Goal: Task Accomplishment & Management: Complete application form

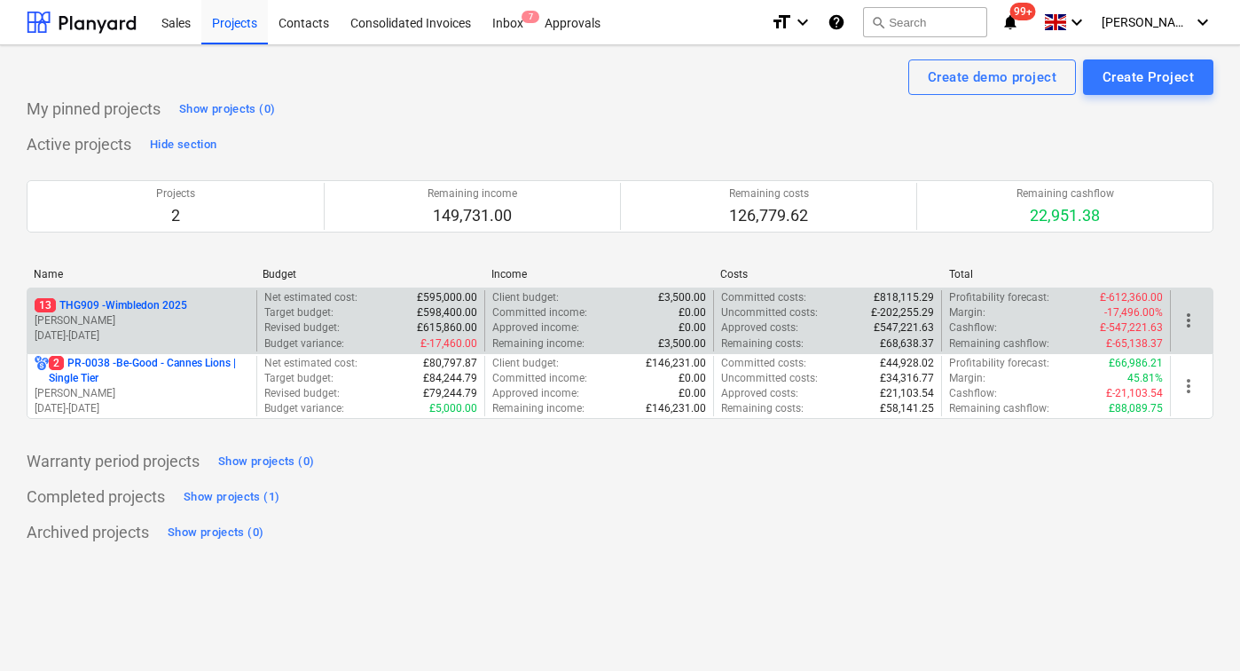
click at [119, 324] on p "[PERSON_NAME]" at bounding box center [142, 320] width 215 height 15
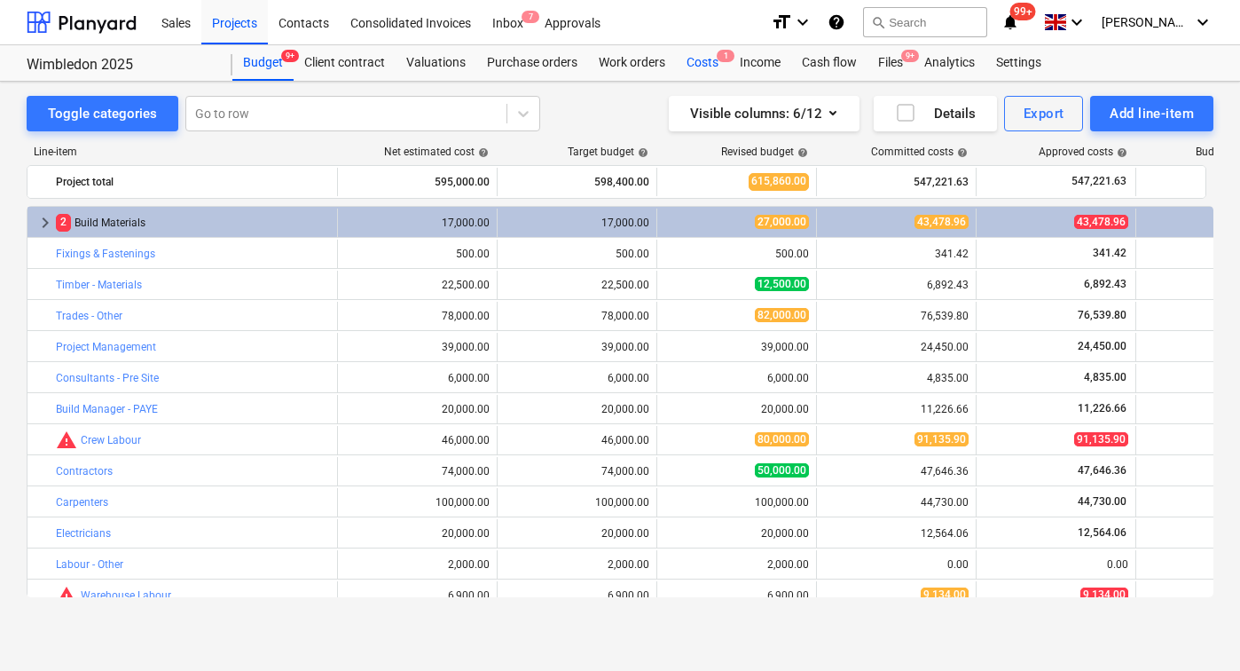
click at [696, 60] on div "Costs 1" at bounding box center [702, 62] width 53 height 35
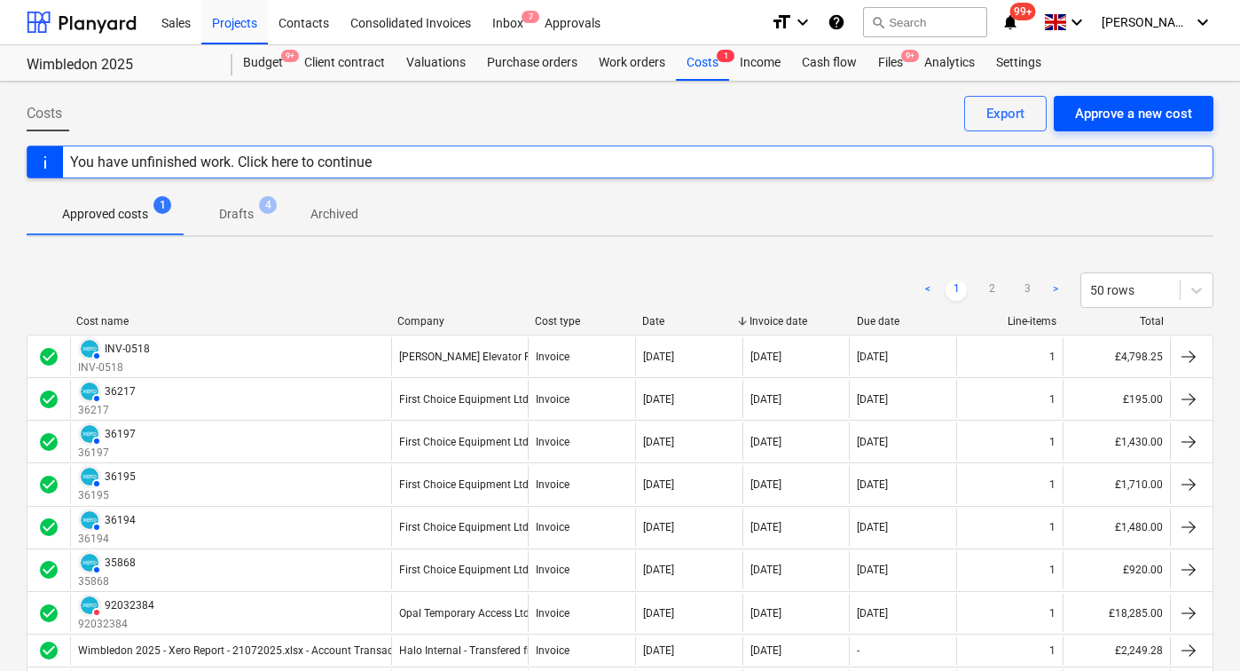
click at [1153, 113] on div "Approve a new cost" at bounding box center [1133, 113] width 117 height 23
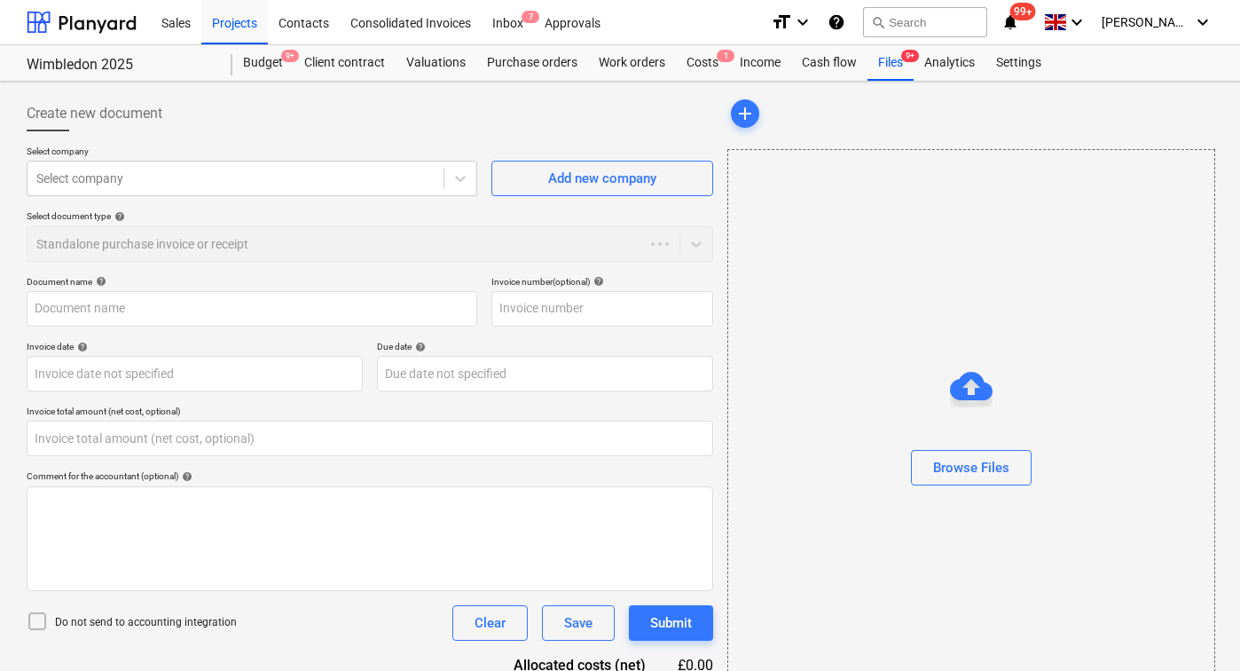
type input "0.00"
type input "981014.pdf"
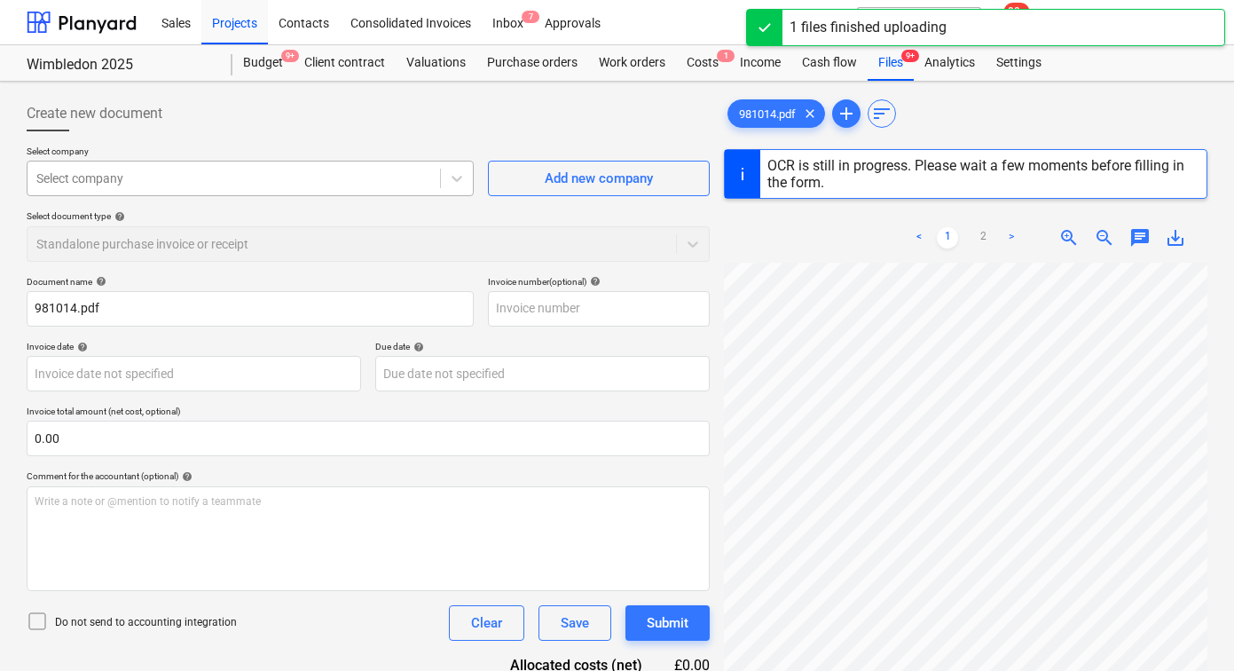
click at [216, 185] on div at bounding box center [233, 178] width 395 height 18
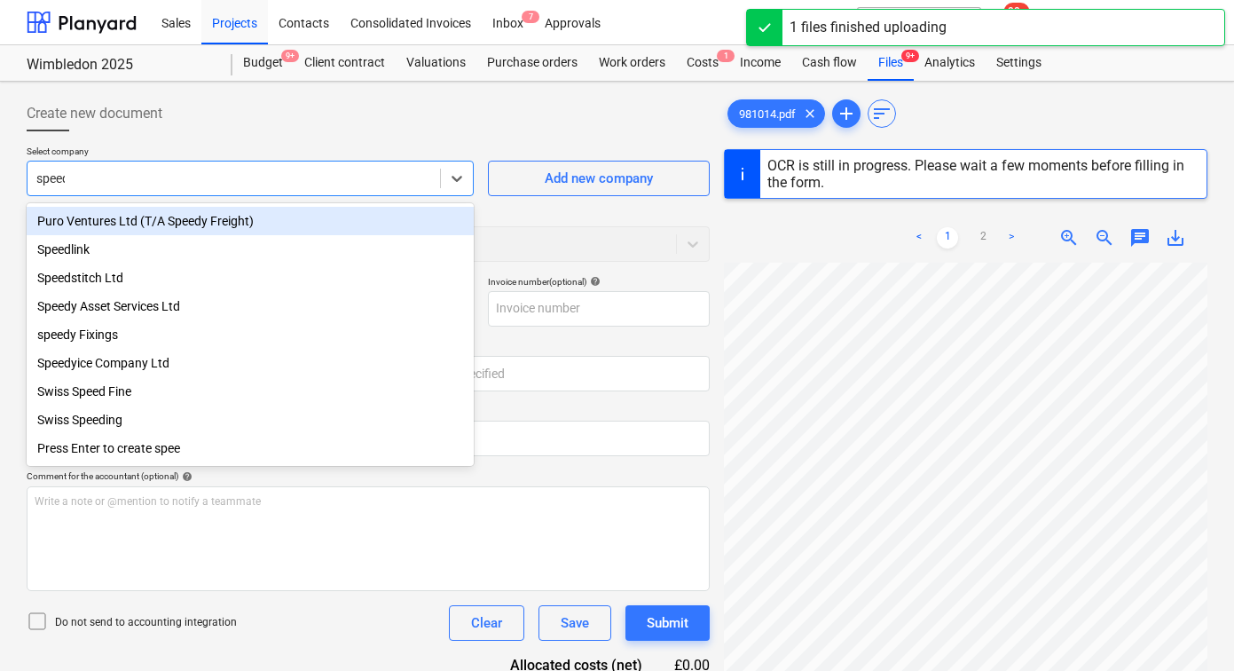
type input "speedy"
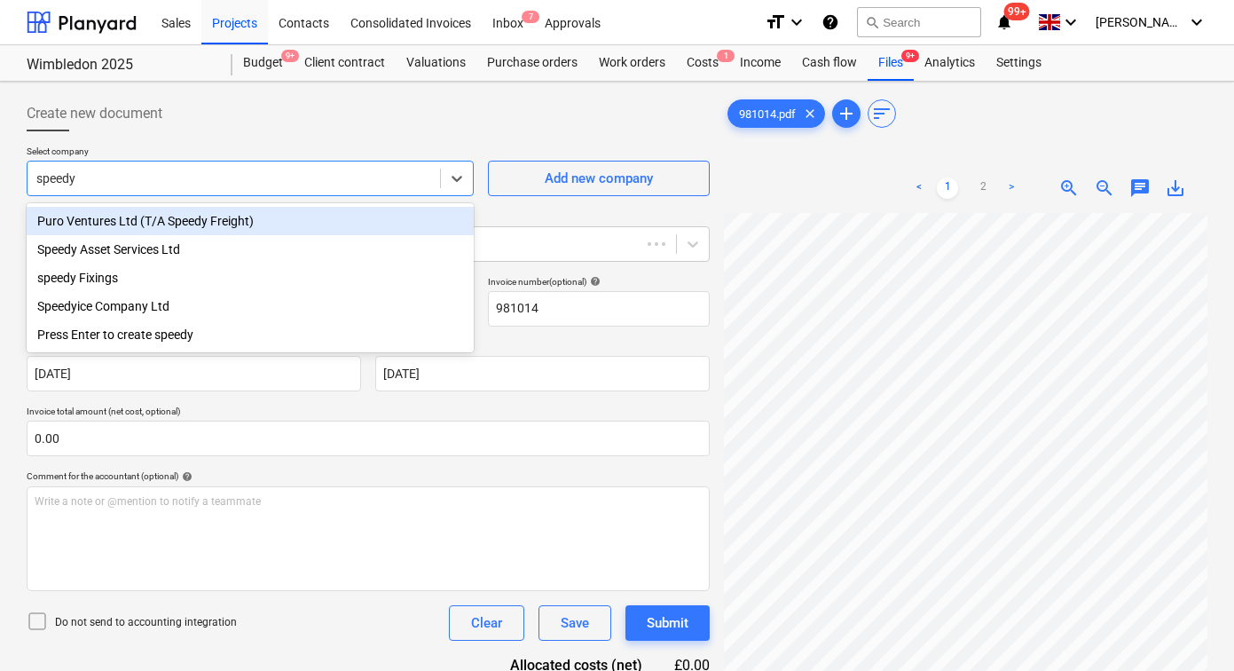
type input "981014"
type input "12 Aug 2025"
click at [139, 229] on div "Puro Ventures Ltd (T/A Speedy Freight)" at bounding box center [250, 221] width 447 height 28
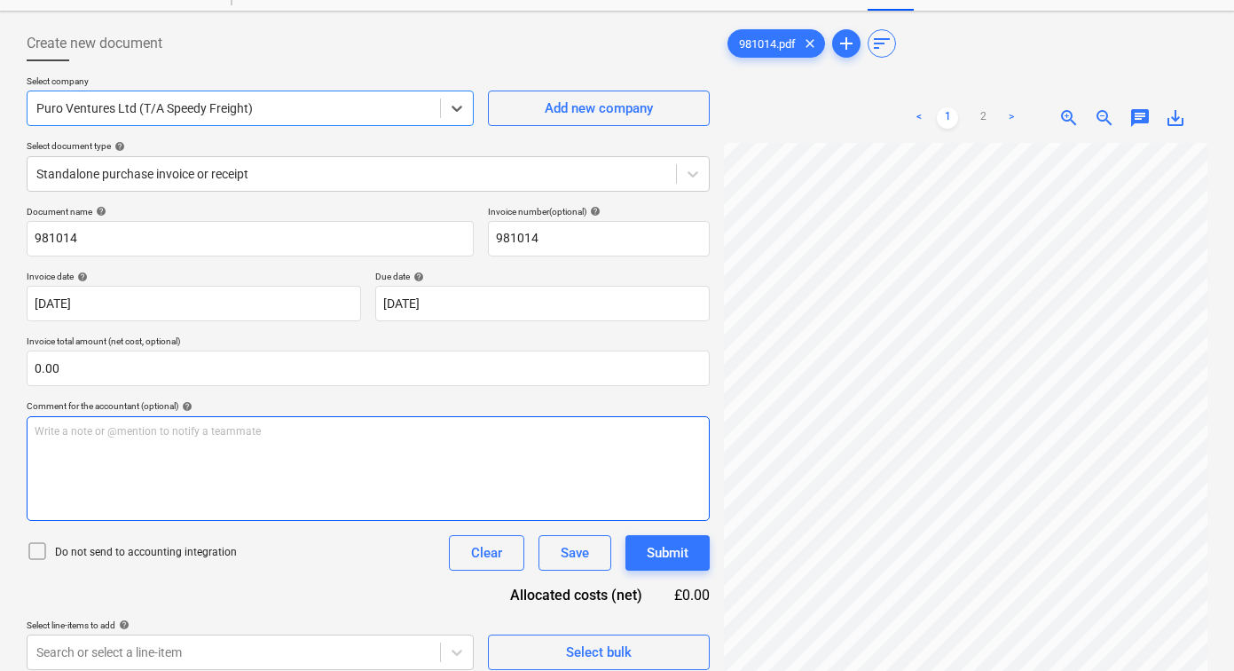
scroll to position [177, 0]
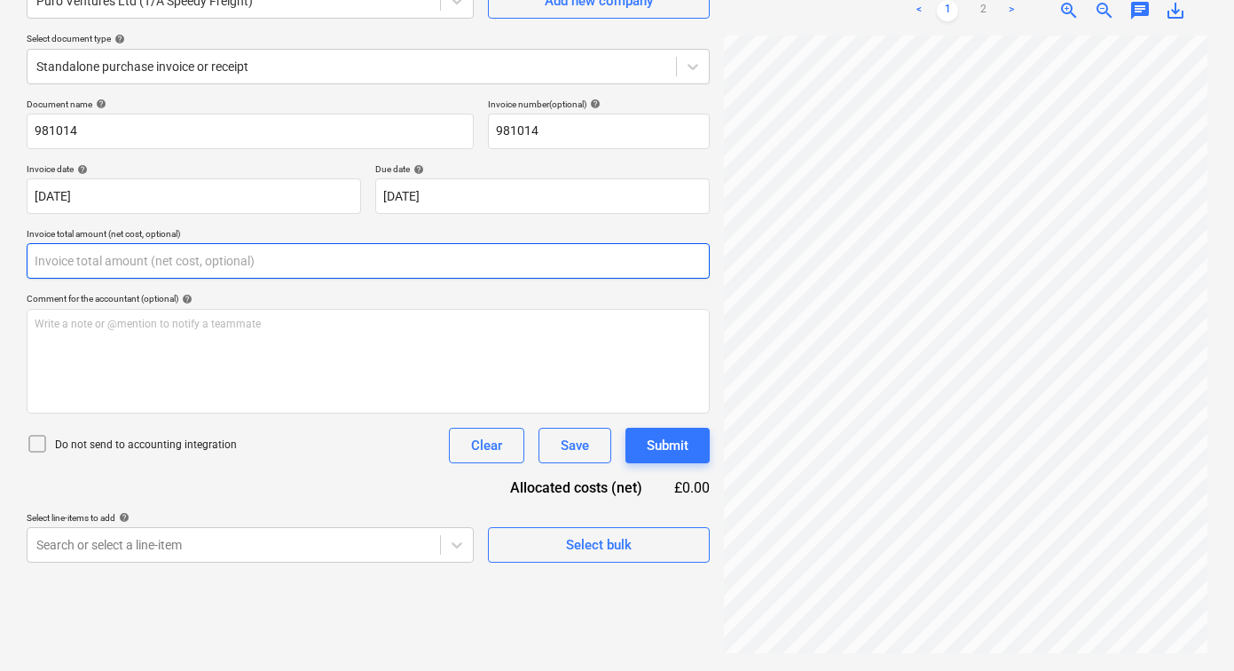
click at [130, 263] on input "text" at bounding box center [368, 260] width 683 height 35
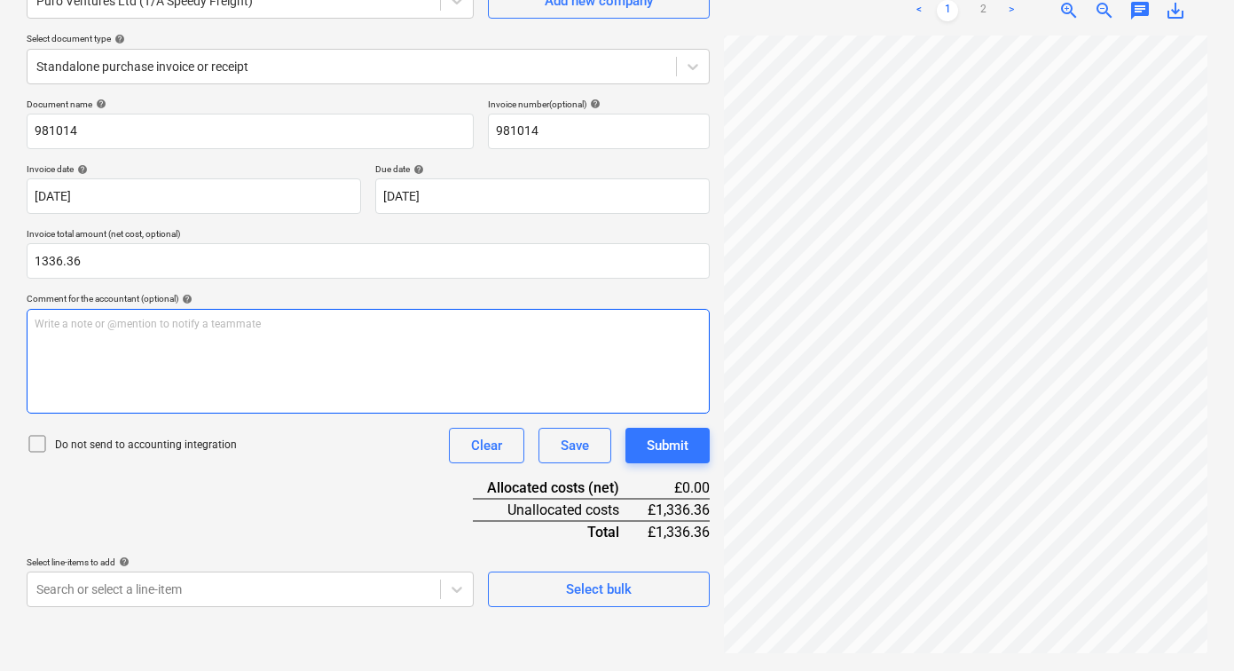
type input "1,336.36"
click at [214, 370] on div "Write a note or @mention to notify a teammate ﻿" at bounding box center [368, 361] width 683 height 105
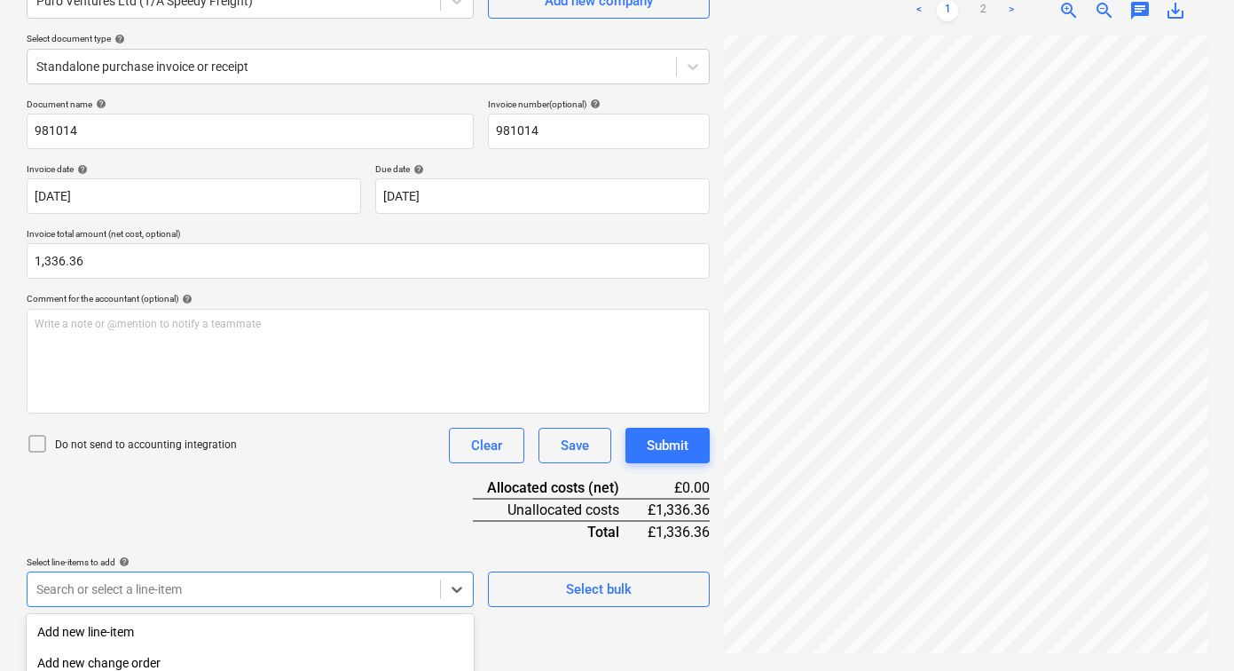
click at [362, 493] on body "Sales Projects Contacts Consolidated Invoices Inbox 7 Approvals format_size key…" at bounding box center [617, 158] width 1234 height 671
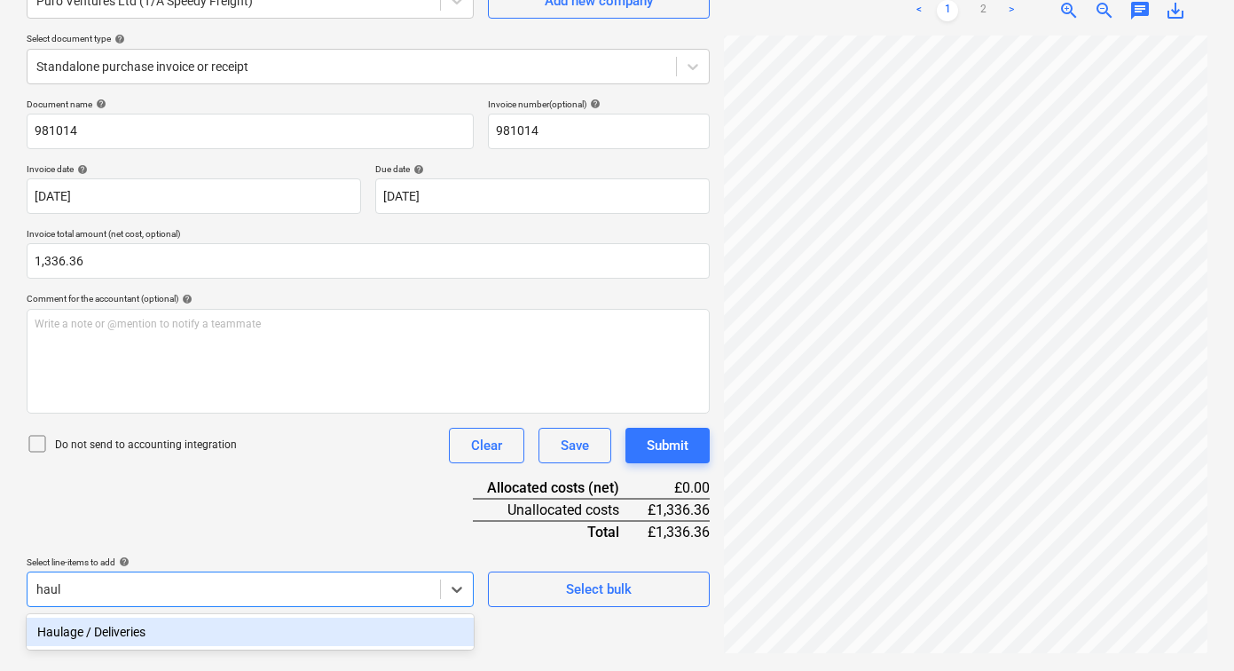
type input "haula"
click at [181, 637] on div "Haulage / Deliveries" at bounding box center [250, 631] width 447 height 28
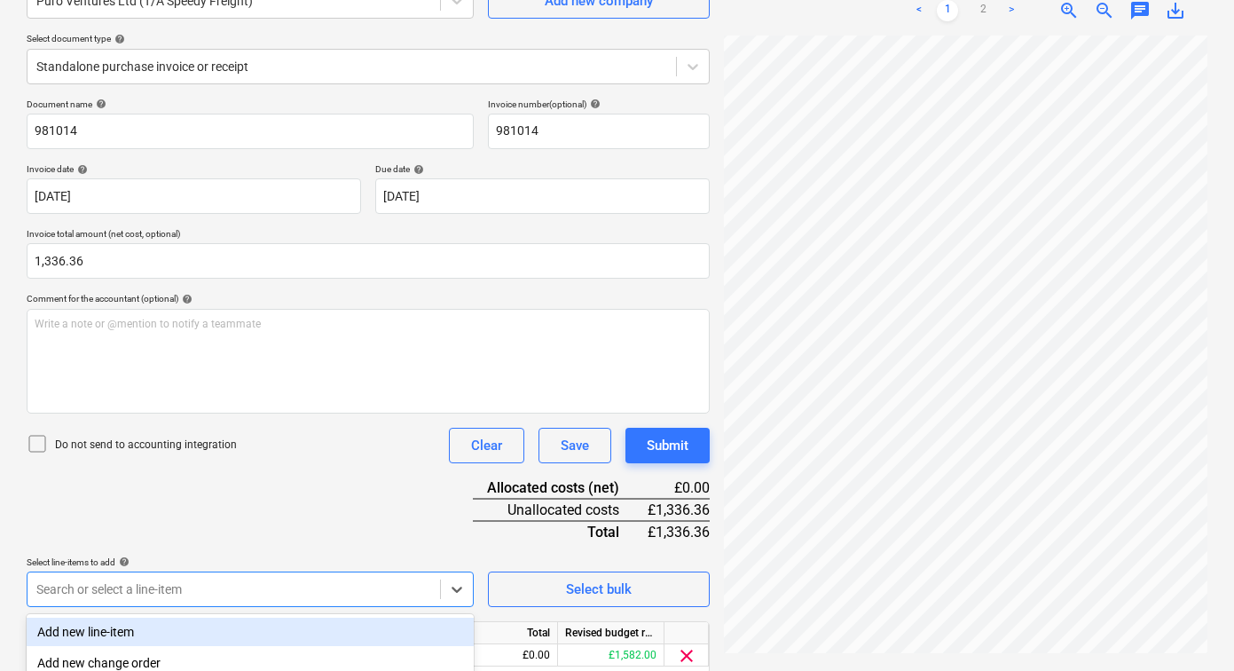
click at [280, 520] on div "Document name help 981014 Invoice number (optional) help 981014 Invoice date he…" at bounding box center [368, 410] width 683 height 625
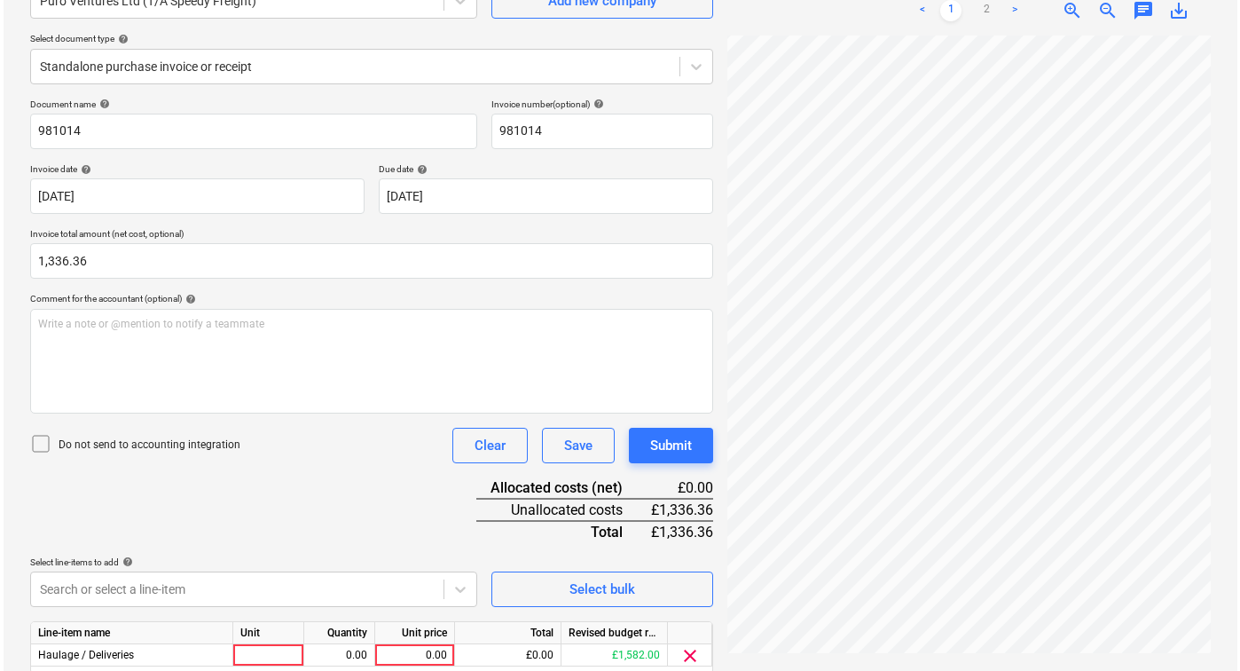
scroll to position [245, 0]
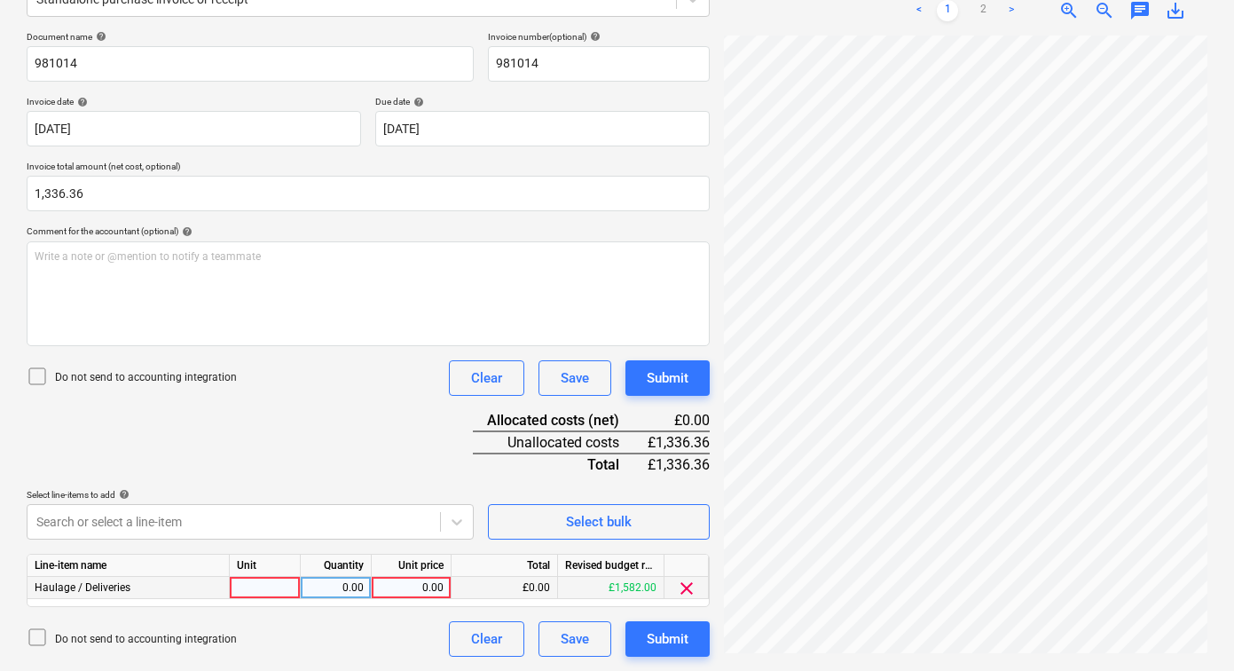
click at [268, 578] on div at bounding box center [265, 588] width 71 height 22
type input "1"
click at [334, 584] on div "0.00" at bounding box center [336, 588] width 56 height 22
type input "1"
click at [419, 595] on div "0.00" at bounding box center [411, 588] width 65 height 22
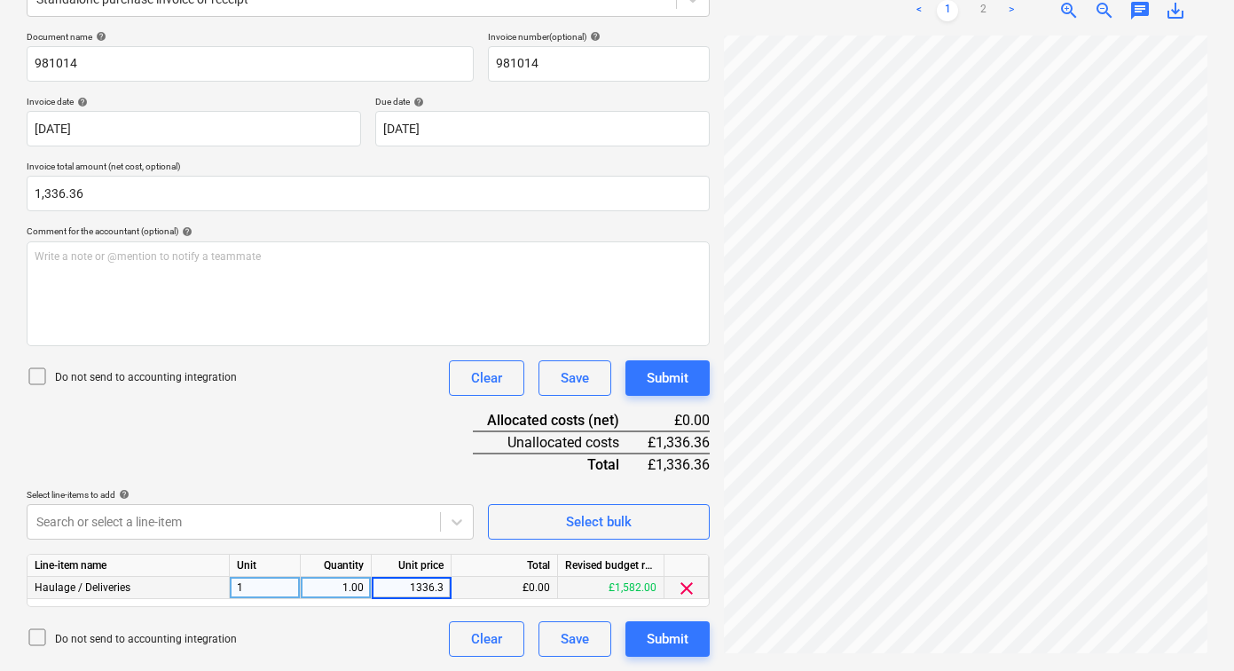
type input "1336.36"
click at [657, 640] on div "Submit" at bounding box center [668, 638] width 42 height 23
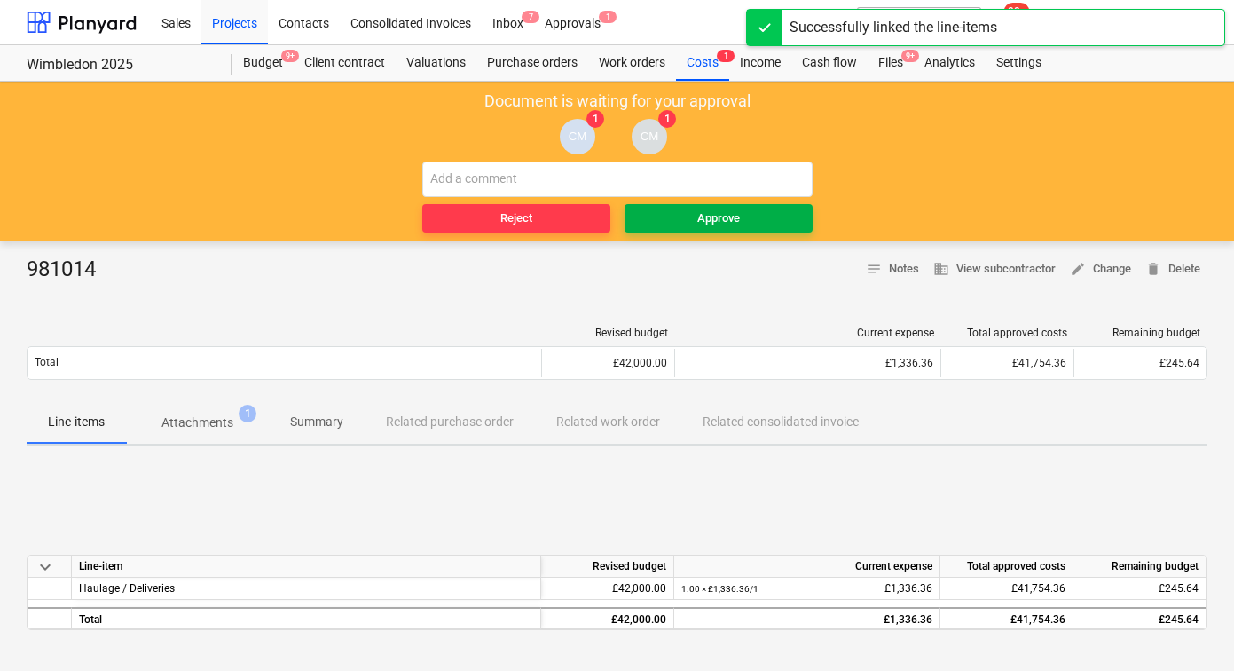
click at [690, 220] on span "Approve" at bounding box center [719, 218] width 174 height 20
